Goal: Task Accomplishment & Management: Use online tool/utility

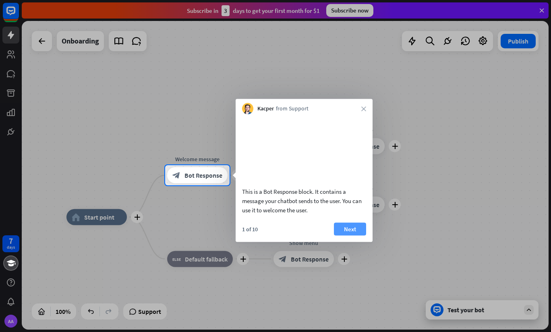
click at [343, 235] on button "Next" at bounding box center [350, 228] width 32 height 13
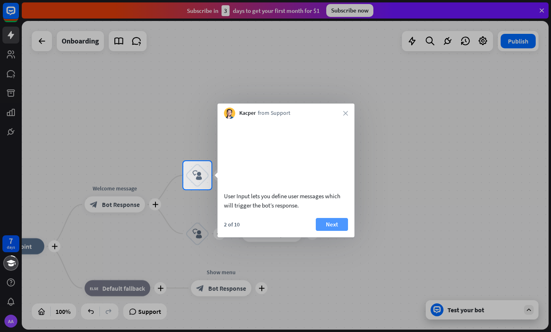
click at [326, 231] on button "Next" at bounding box center [332, 224] width 32 height 13
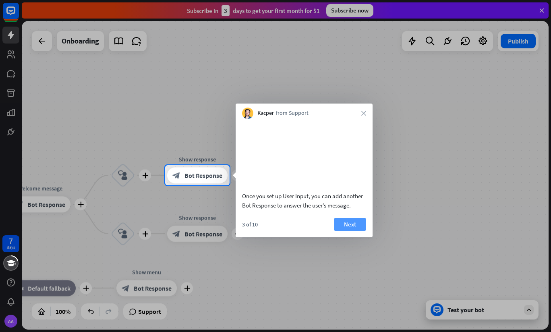
click at [343, 231] on button "Next" at bounding box center [350, 224] width 32 height 13
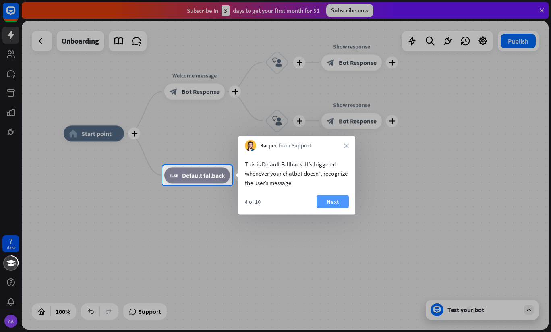
click at [331, 202] on button "Next" at bounding box center [332, 201] width 32 height 13
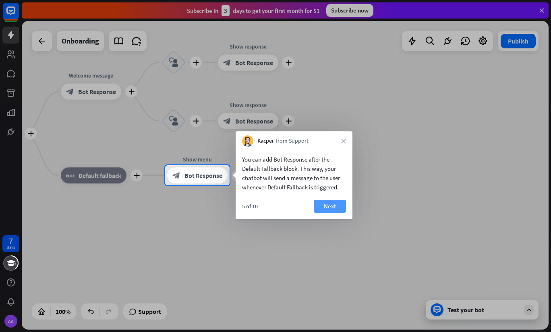
click at [338, 203] on button "Next" at bounding box center [330, 206] width 32 height 13
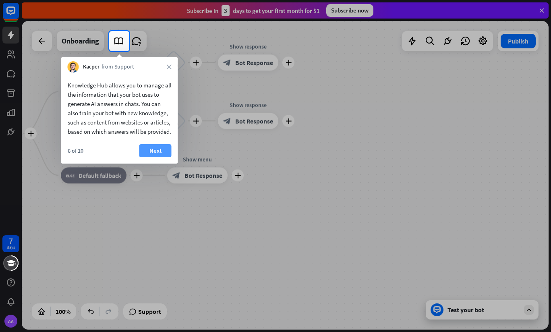
click at [157, 156] on button "Next" at bounding box center [155, 150] width 32 height 13
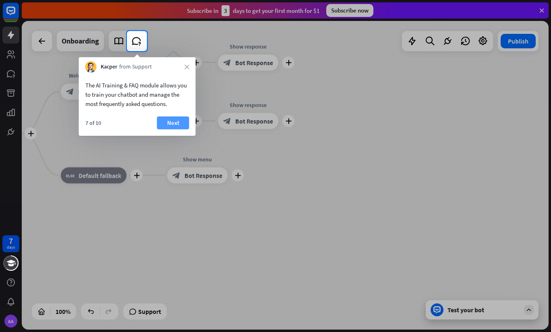
click at [166, 121] on button "Next" at bounding box center [173, 122] width 32 height 13
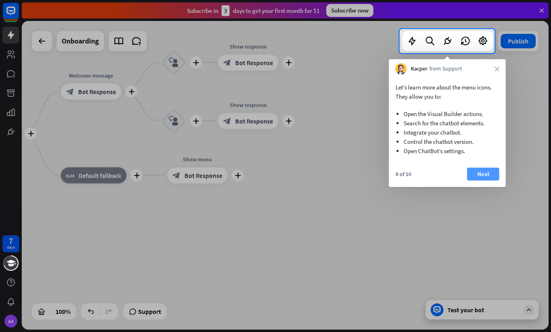
click at [479, 175] on button "Next" at bounding box center [483, 173] width 32 height 13
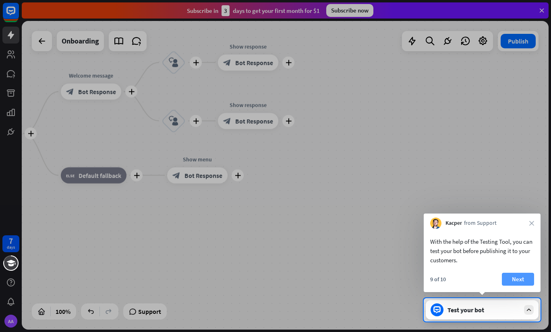
click at [519, 277] on button "Next" at bounding box center [518, 279] width 32 height 13
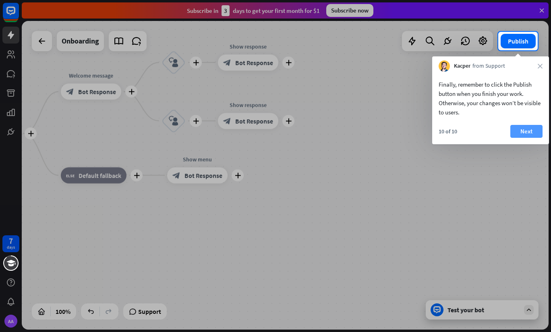
click at [534, 130] on button "Next" at bounding box center [526, 131] width 32 height 13
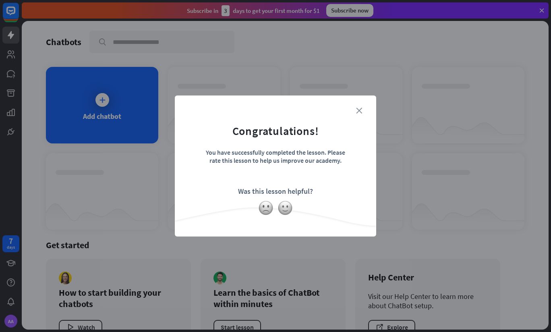
click at [361, 108] on icon "close" at bounding box center [359, 110] width 6 height 6
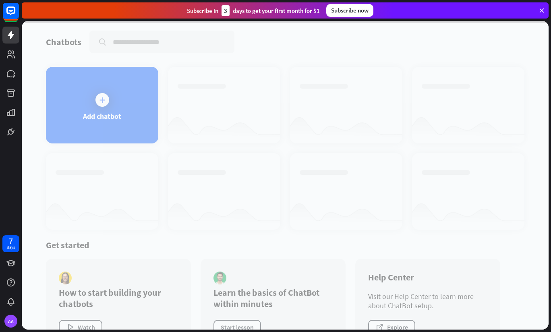
click at [136, 126] on div at bounding box center [285, 175] width 527 height 308
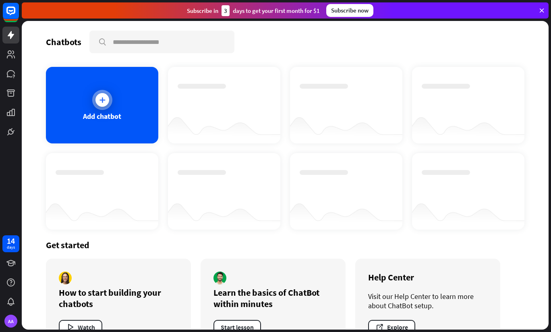
click at [133, 118] on div "Add chatbot" at bounding box center [102, 105] width 112 height 76
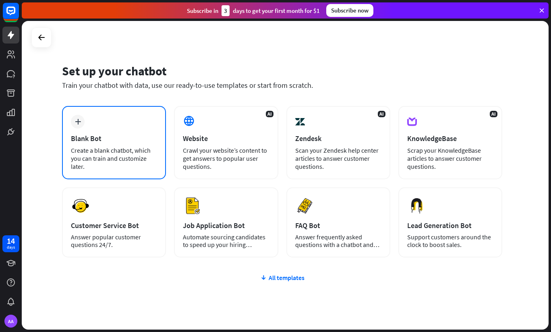
click at [143, 155] on div "Create a blank chatbot, which you can train and customize later." at bounding box center [114, 158] width 86 height 24
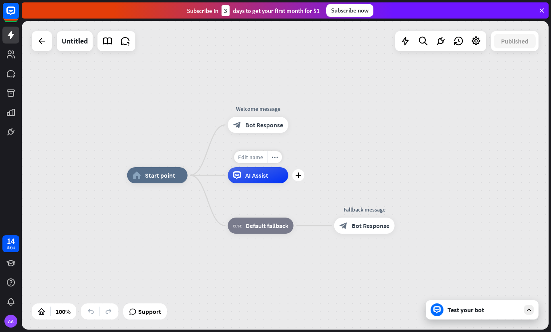
click at [258, 160] on span "Edit name" at bounding box center [250, 156] width 25 height 7
click at [277, 179] on div "AI Assist" at bounding box center [258, 175] width 60 height 16
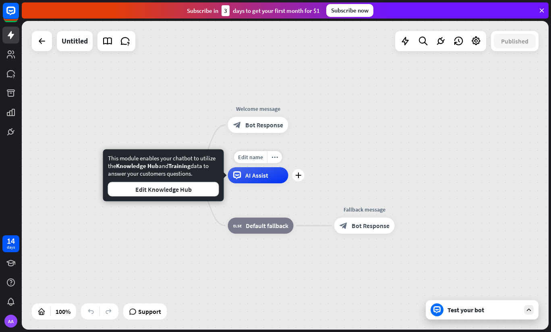
click at [277, 179] on div "AI Assist" at bounding box center [258, 175] width 60 height 16
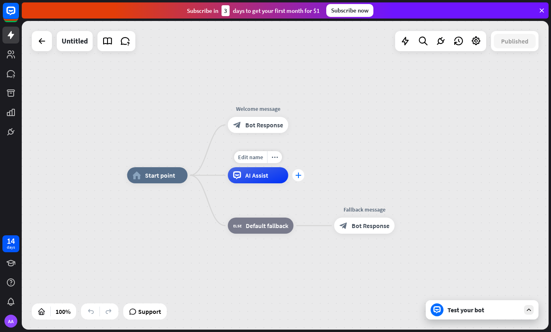
click at [299, 178] on div "plus" at bounding box center [298, 175] width 12 height 12
click at [411, 162] on div "home_2 Start point Welcome message block_bot_response Bot Response AI Assist bl…" at bounding box center [285, 175] width 527 height 308
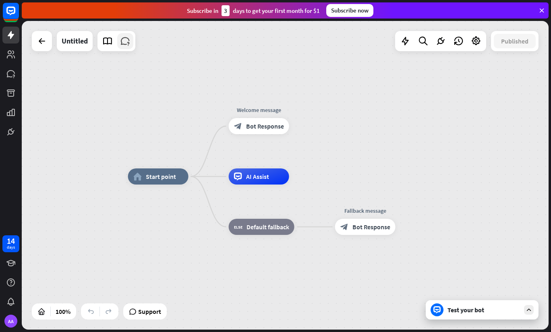
click at [130, 47] on link at bounding box center [125, 41] width 16 height 16
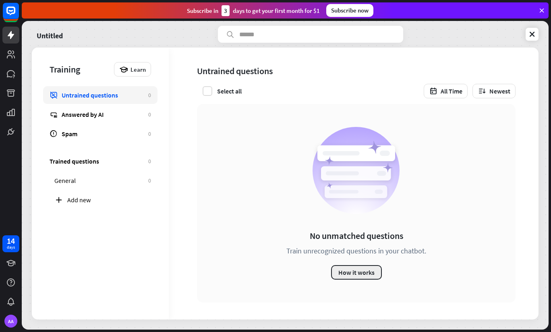
click at [341, 269] on button "How it works" at bounding box center [356, 272] width 51 height 14
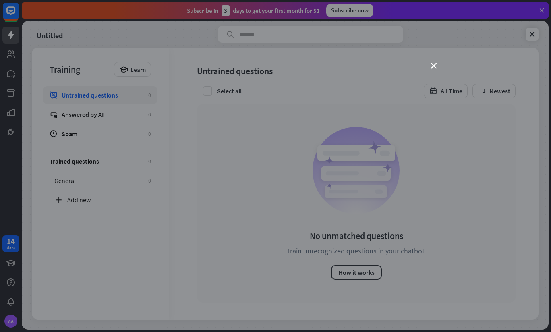
click at [470, 142] on div "close" at bounding box center [275, 166] width 551 height 332
